Goal: Task Accomplishment & Management: Manage account settings

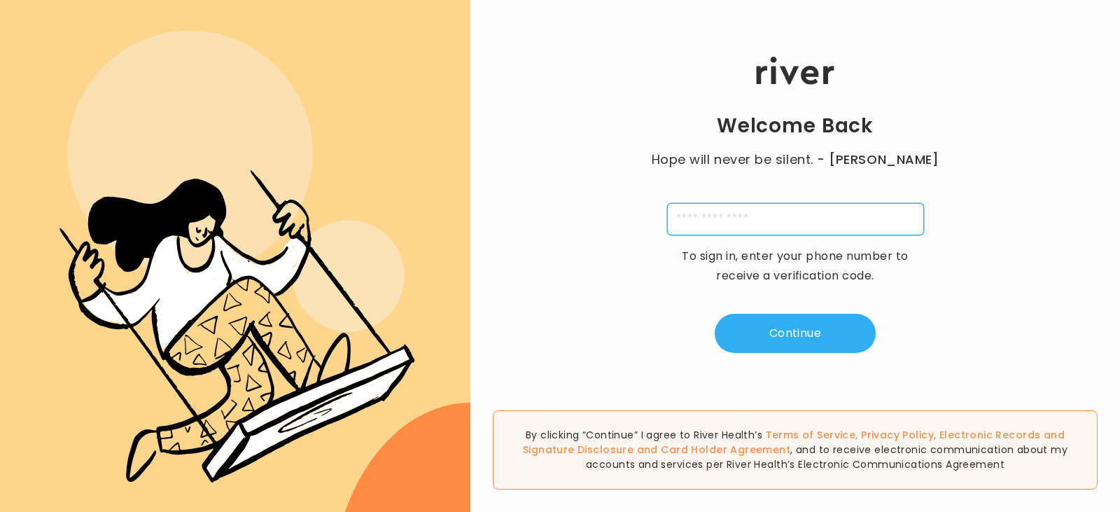
click at [813, 232] on input "tel" at bounding box center [795, 219] width 257 height 32
click at [679, 219] on input "**********" at bounding box center [795, 219] width 257 height 32
type input "**********"
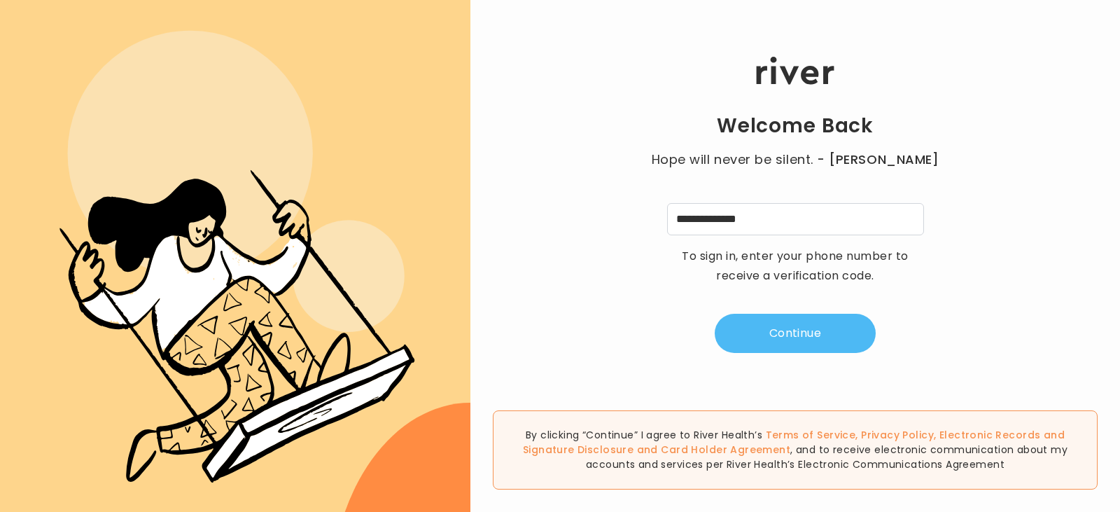
click at [754, 345] on button "Continue" at bounding box center [795, 333] width 161 height 39
type input "*"
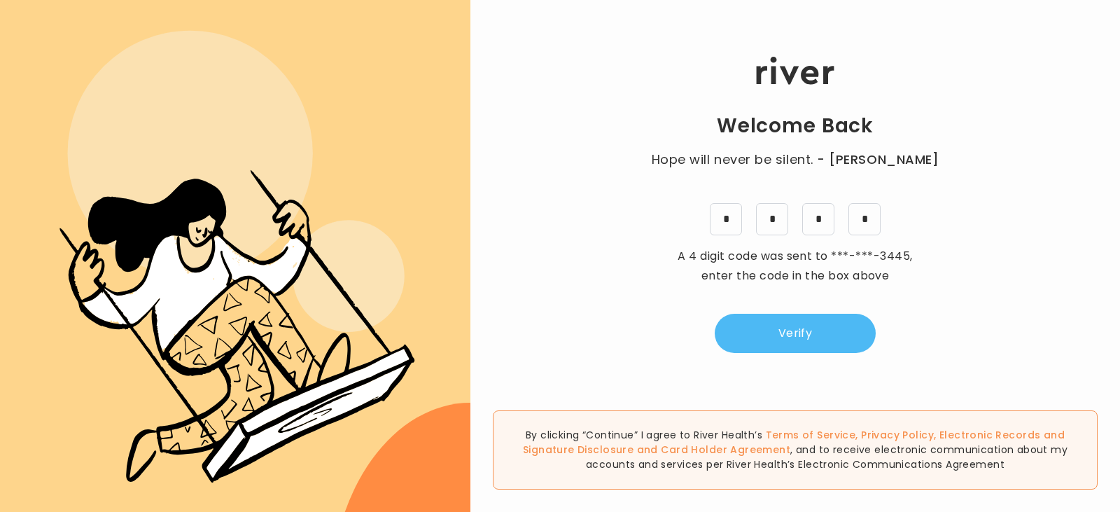
click at [754, 344] on button "Verify" at bounding box center [795, 333] width 161 height 39
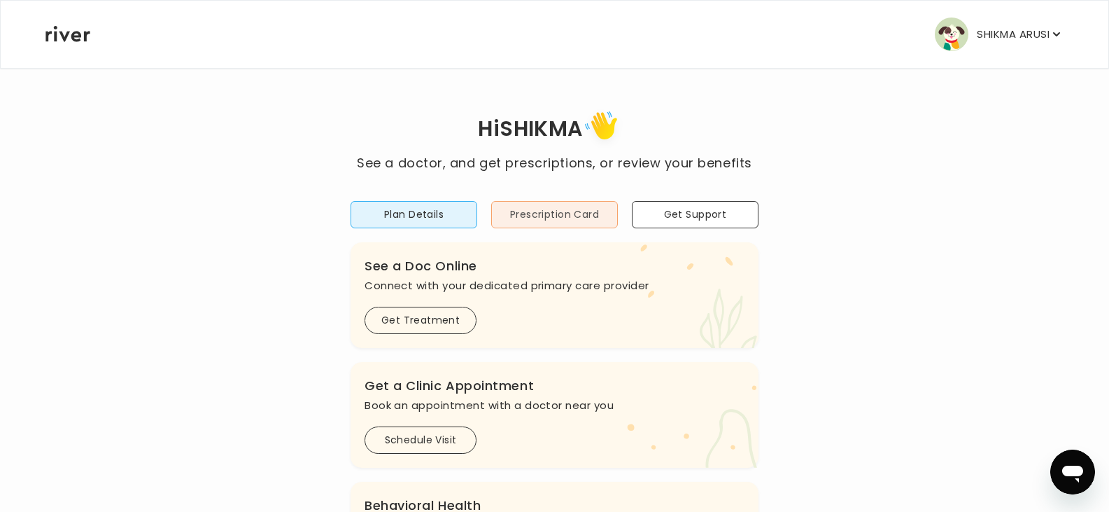
click at [581, 221] on button "Prescription Card" at bounding box center [554, 214] width 127 height 27
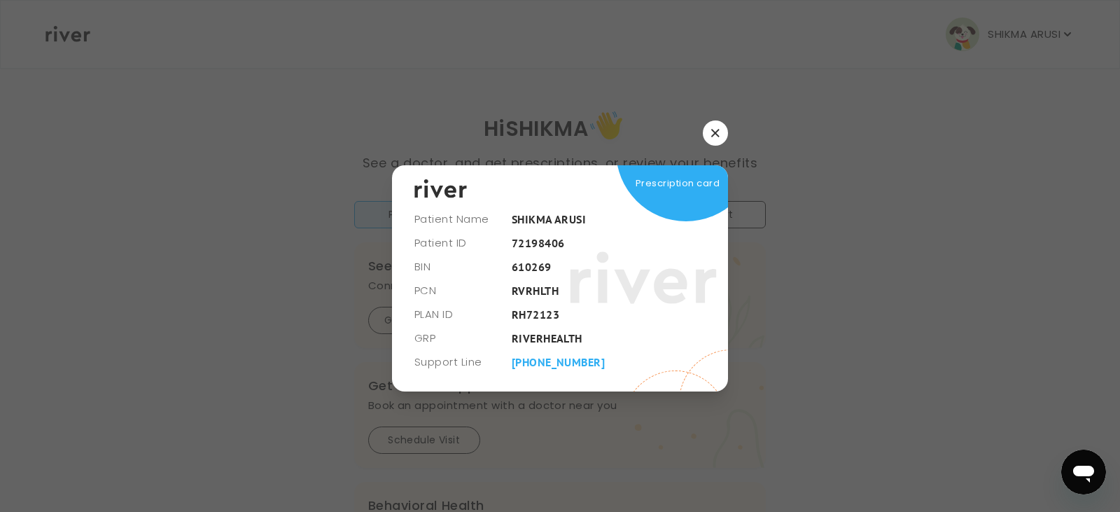
click at [715, 129] on icon "button" at bounding box center [715, 133] width 8 height 8
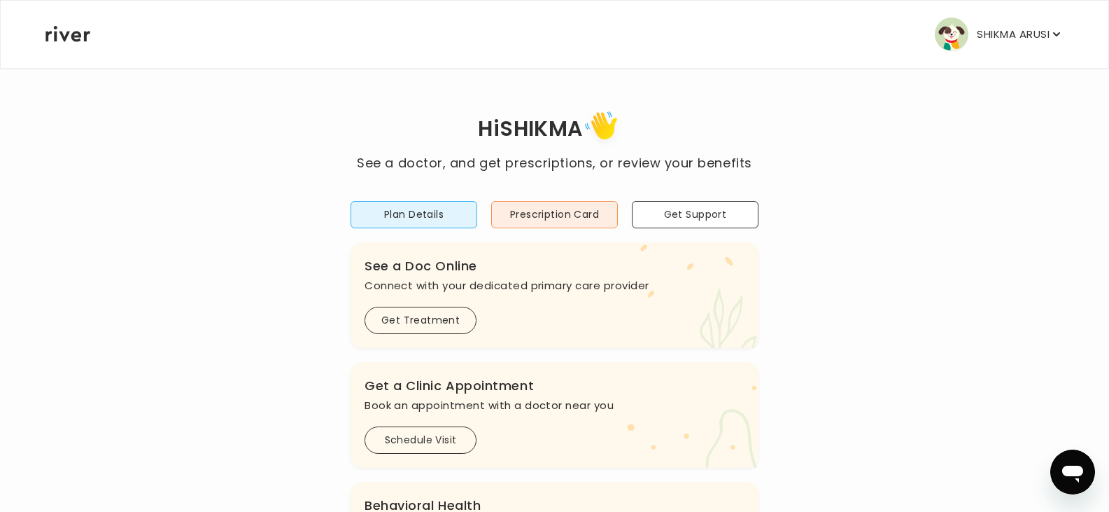
click at [1053, 41] on icon "button" at bounding box center [1057, 34] width 14 height 14
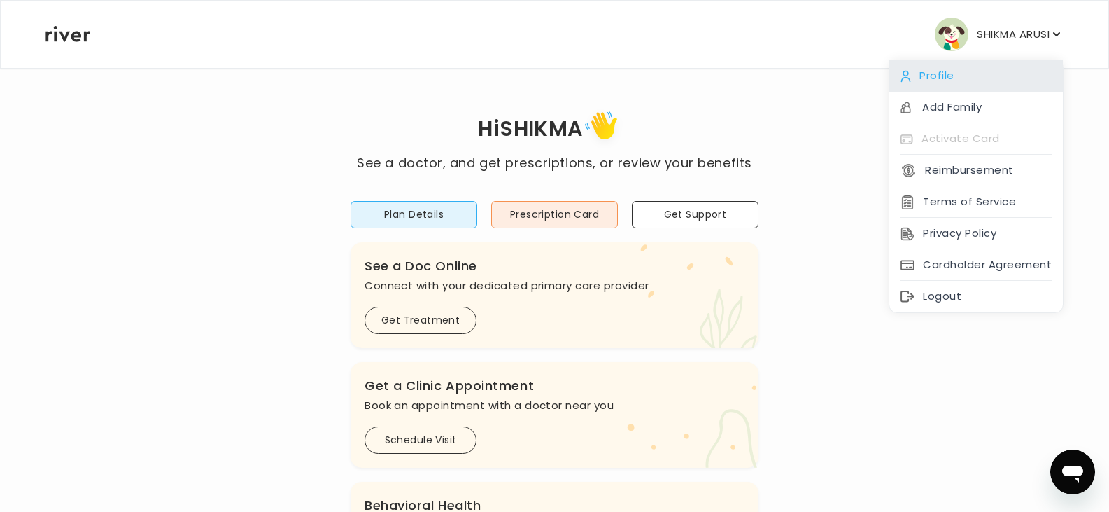
click at [941, 70] on div "Profile" at bounding box center [977, 75] width 174 height 31
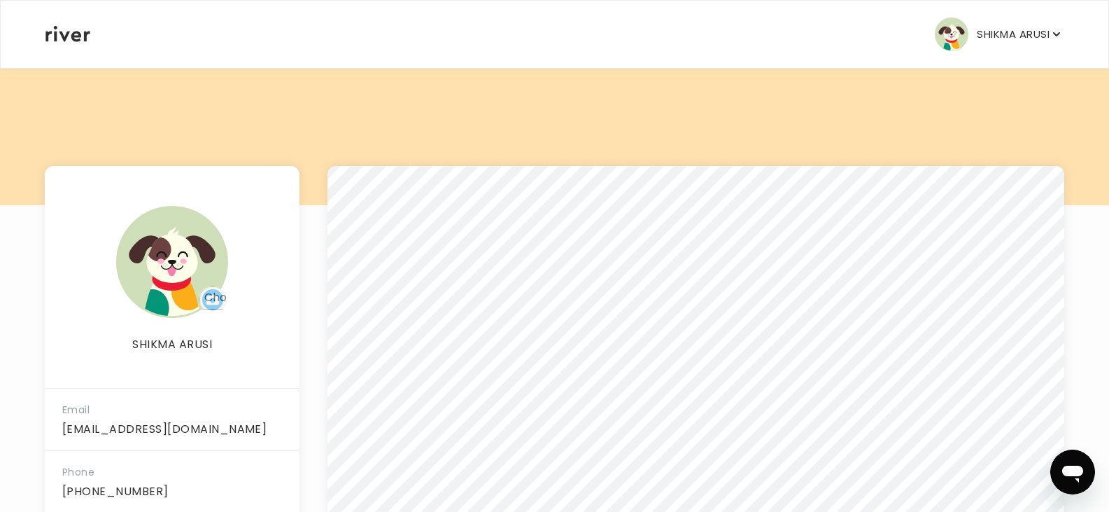
scroll to position [122, 0]
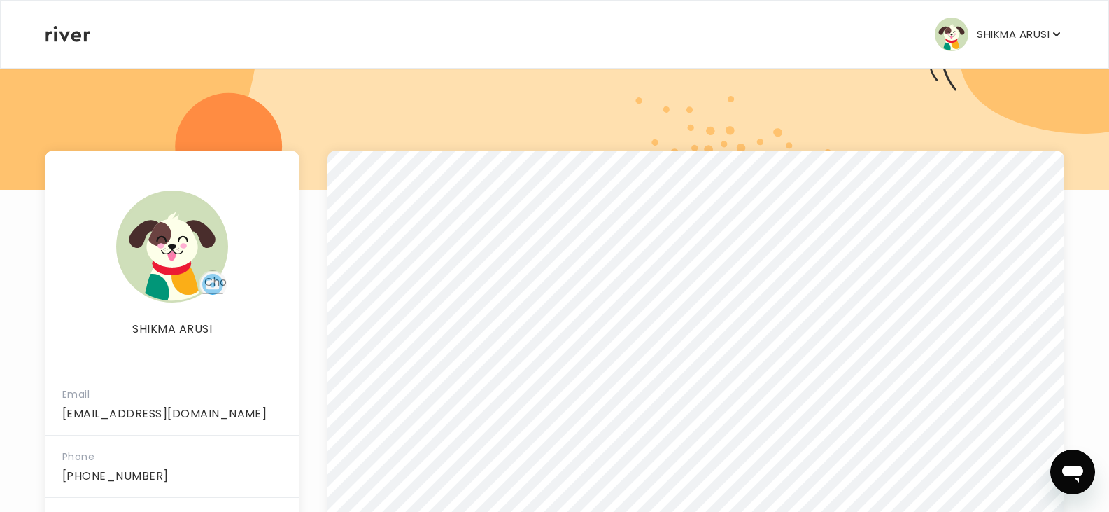
click at [1060, 34] on icon "button" at bounding box center [1057, 34] width 14 height 14
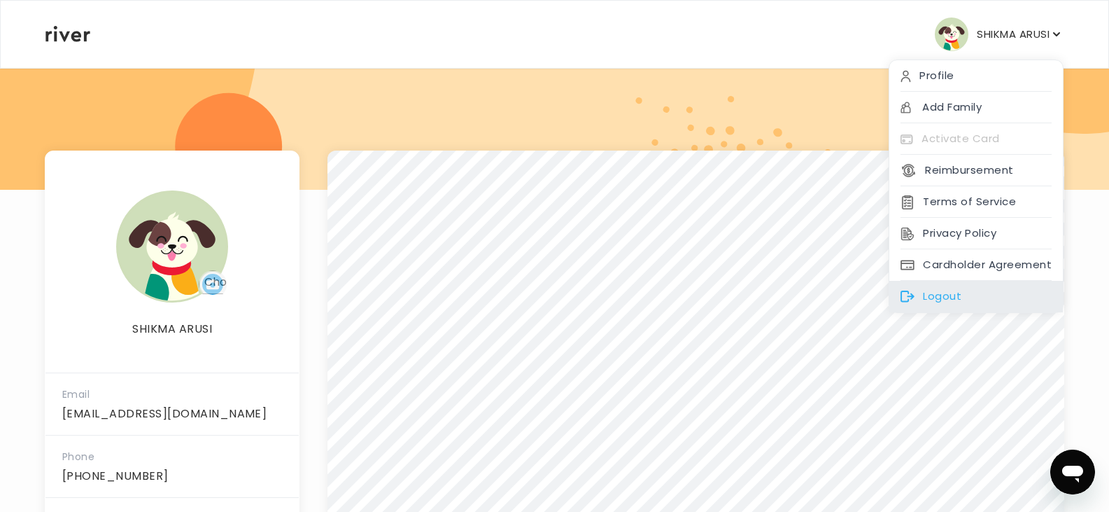
click at [976, 298] on div "Logout" at bounding box center [977, 296] width 174 height 31
